Goal: Information Seeking & Learning: Understand process/instructions

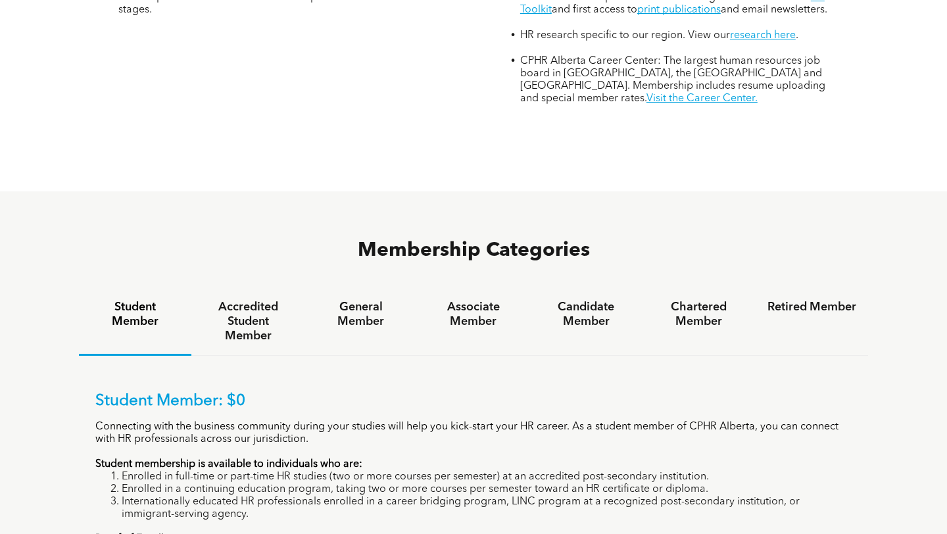
scroll to position [670, 0]
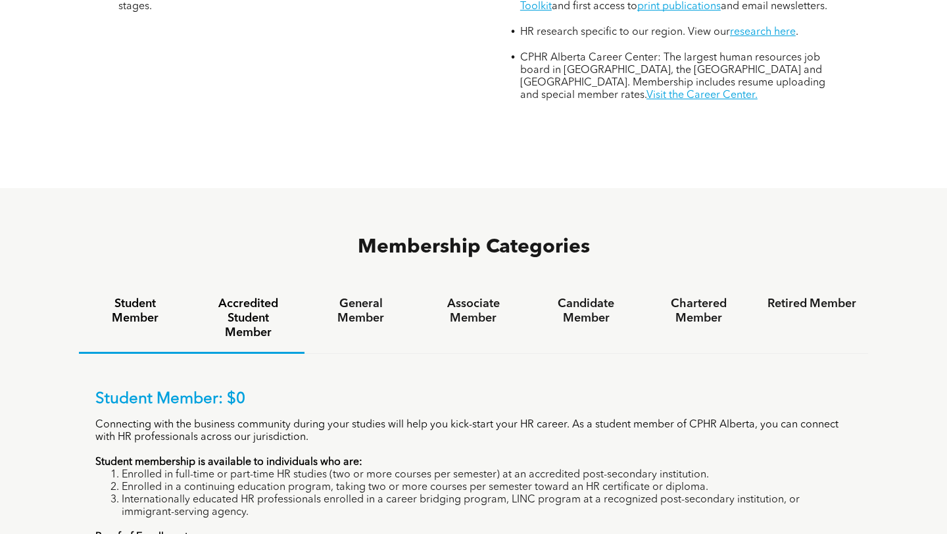
click at [255, 297] on h4 "Accredited Student Member" at bounding box center [247, 318] width 89 height 43
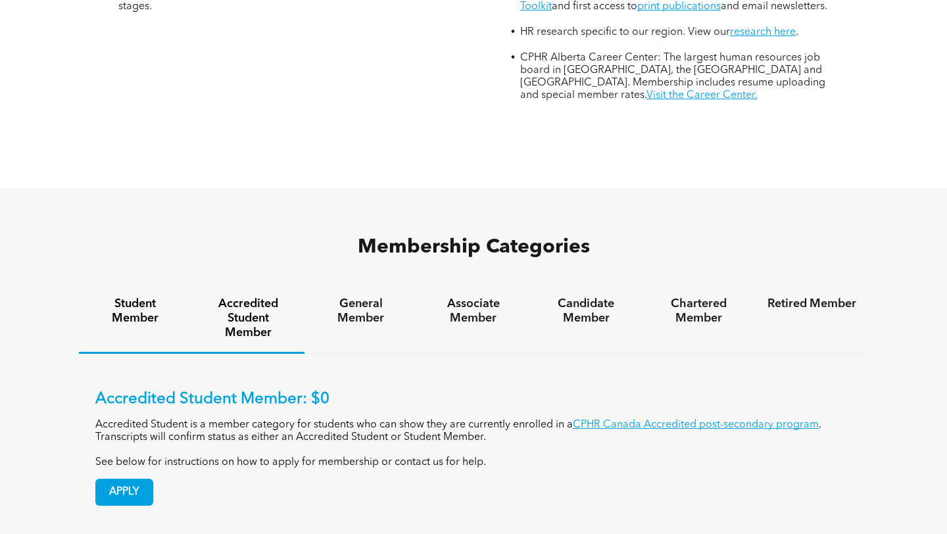
click at [150, 285] on div "Student Member" at bounding box center [135, 319] width 112 height 69
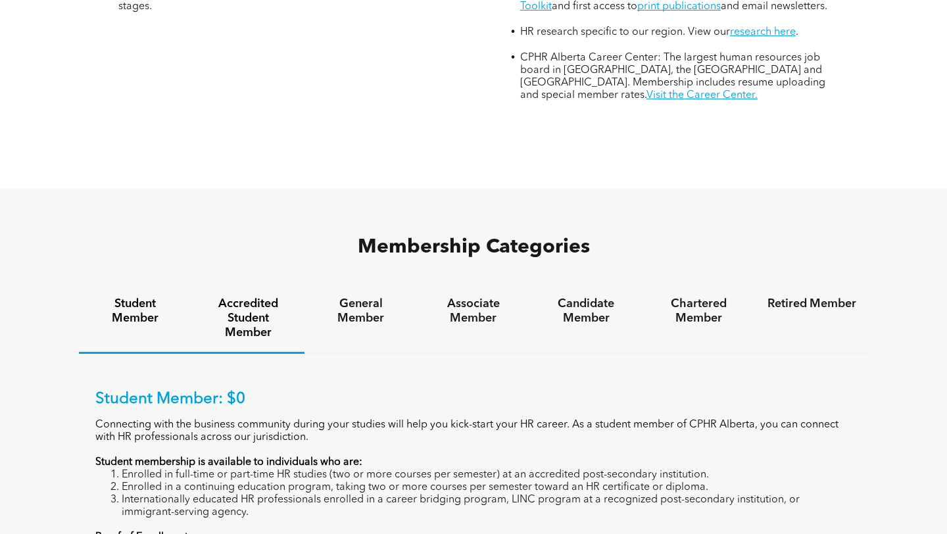
click at [224, 297] on h4 "Accredited Student Member" at bounding box center [247, 318] width 89 height 43
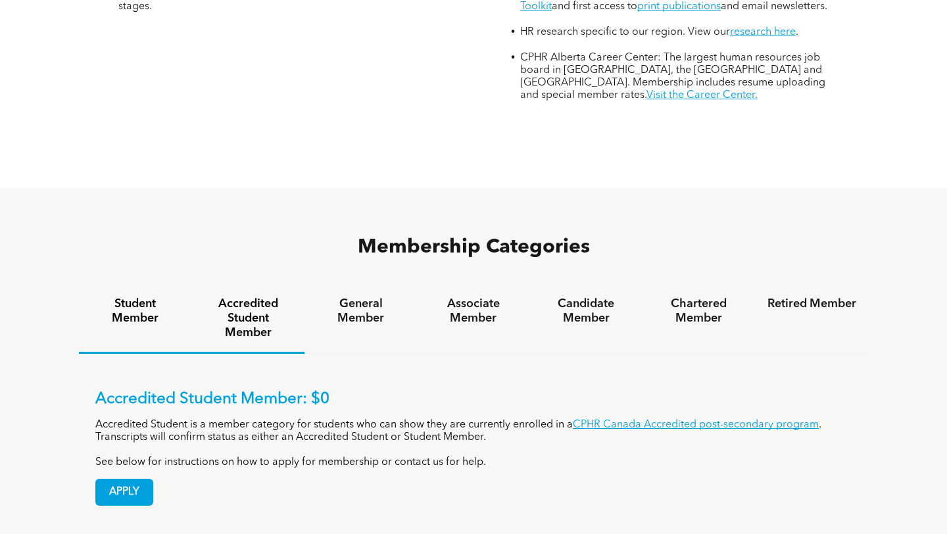
click at [135, 285] on div "Student Member" at bounding box center [135, 319] width 112 height 69
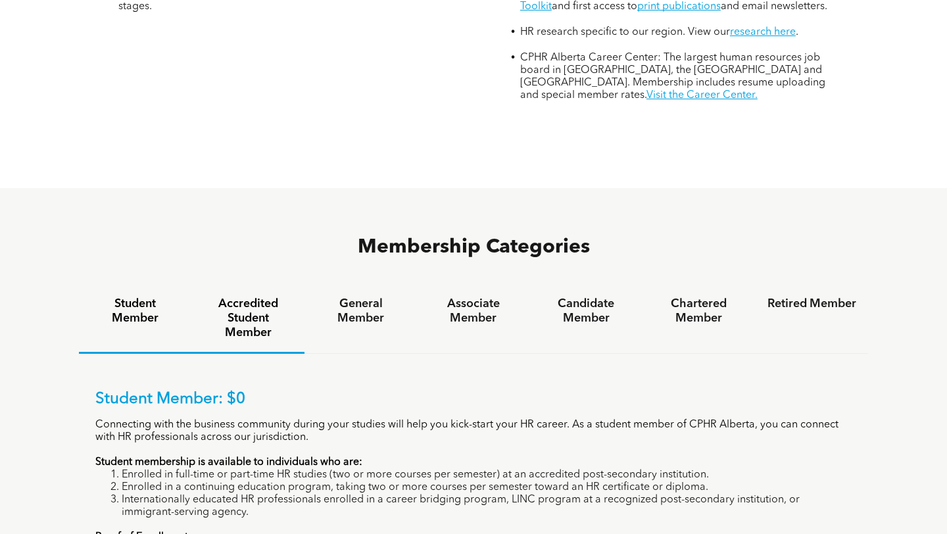
click at [258, 297] on h4 "Accredited Student Member" at bounding box center [247, 318] width 89 height 43
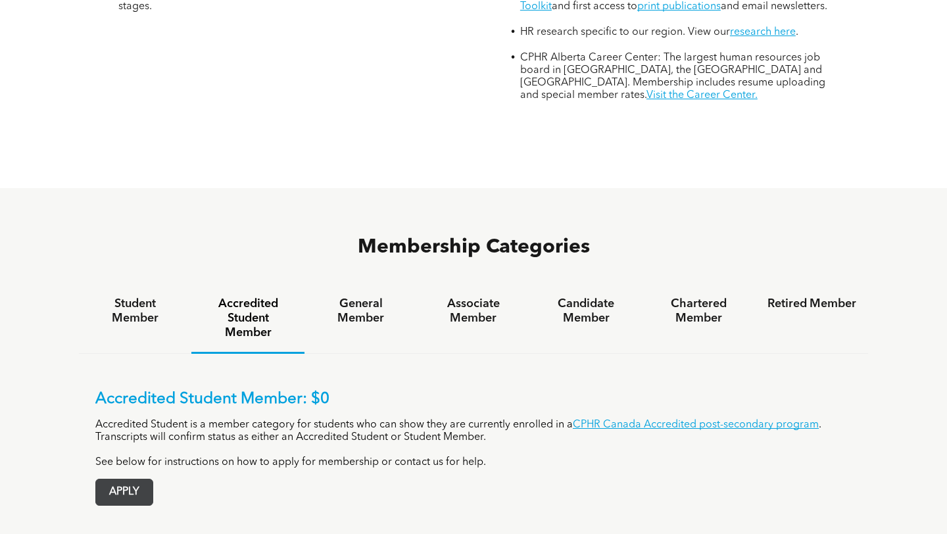
click at [131, 479] on span "APPLY" at bounding box center [124, 492] width 57 height 26
click at [630, 420] on link "CPHR Canada Accredited post-secondary program" at bounding box center [696, 425] width 246 height 11
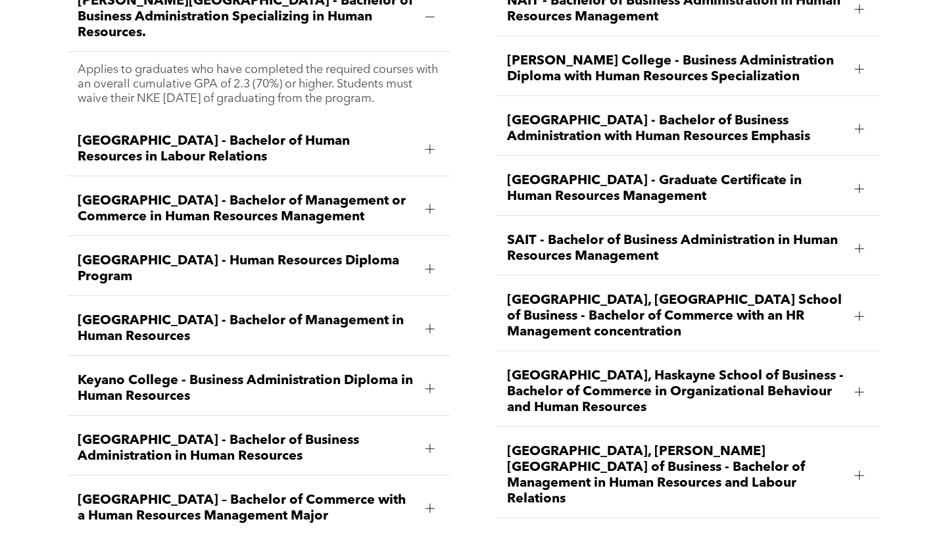
scroll to position [1932, 0]
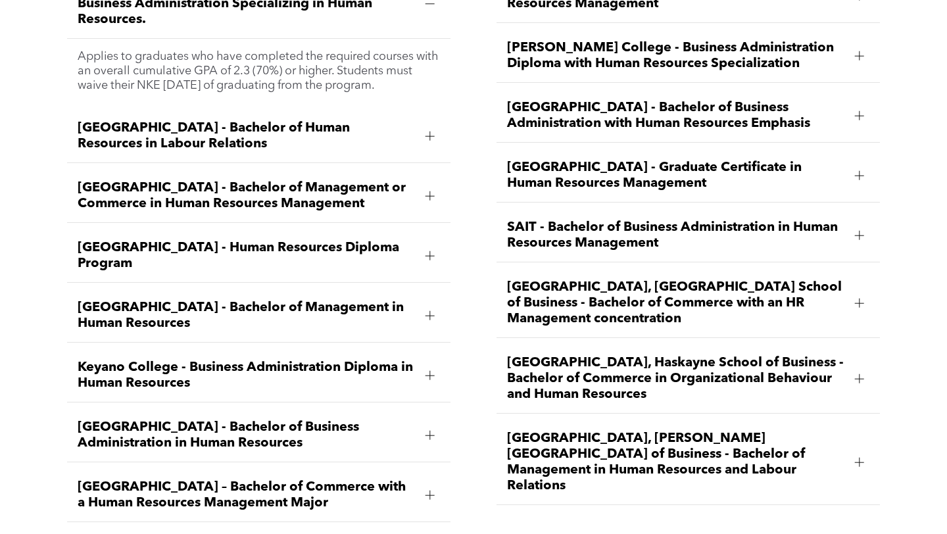
click at [316, 420] on span "Mount Royal University - Bachelor of Business Administration in Human Resources" at bounding box center [246, 436] width 337 height 32
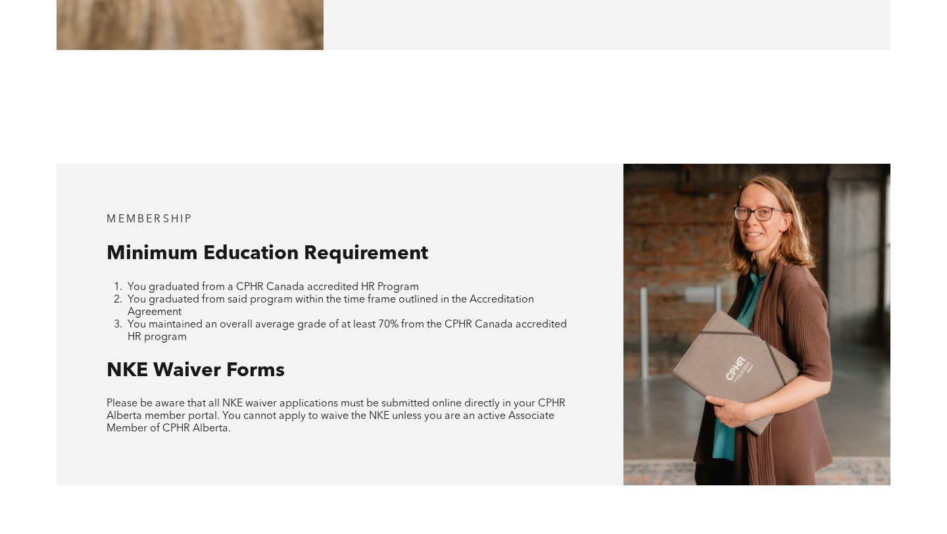
scroll to position [1133, 0]
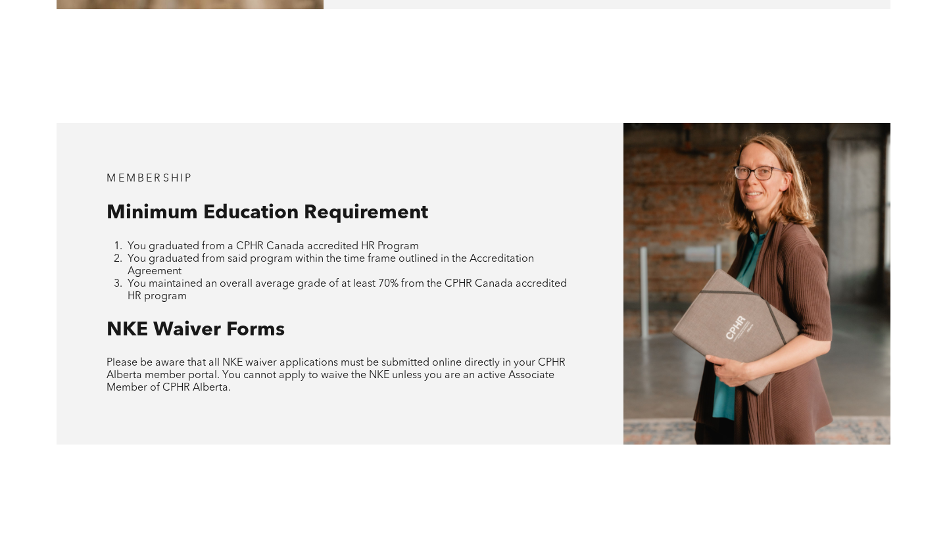
scroll to position [1169, 0]
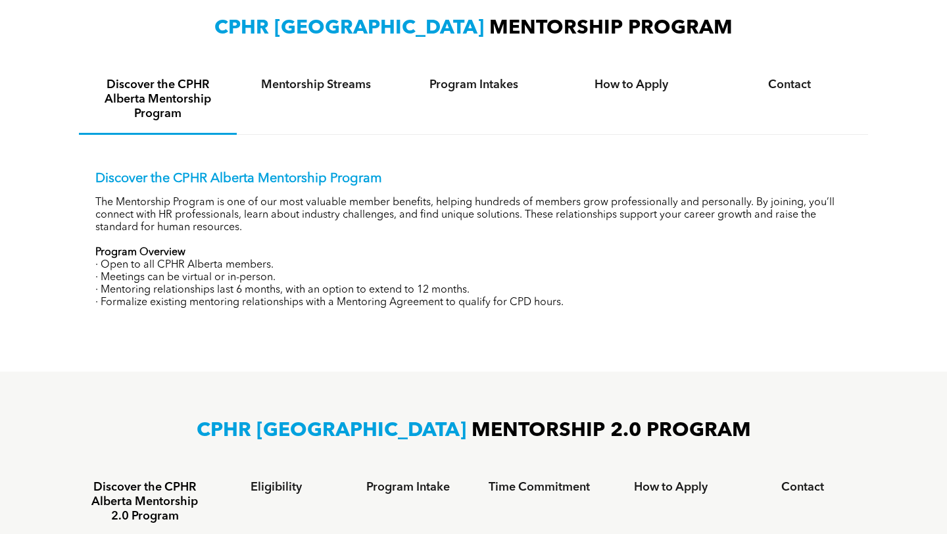
scroll to position [460, 0]
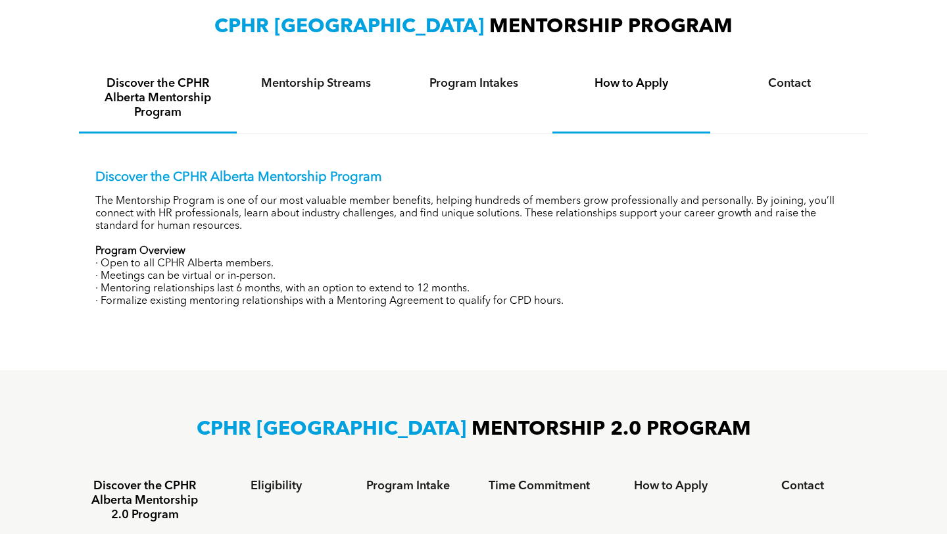
click at [637, 86] on div "How to Apply" at bounding box center [631, 98] width 158 height 69
